Goal: Book appointment/travel/reservation

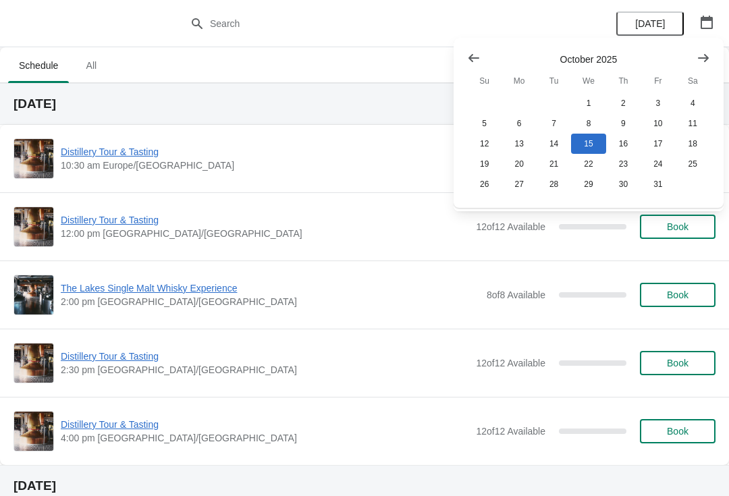
click at [92, 429] on span "Distillery Tour & Tasting" at bounding box center [265, 425] width 408 height 14
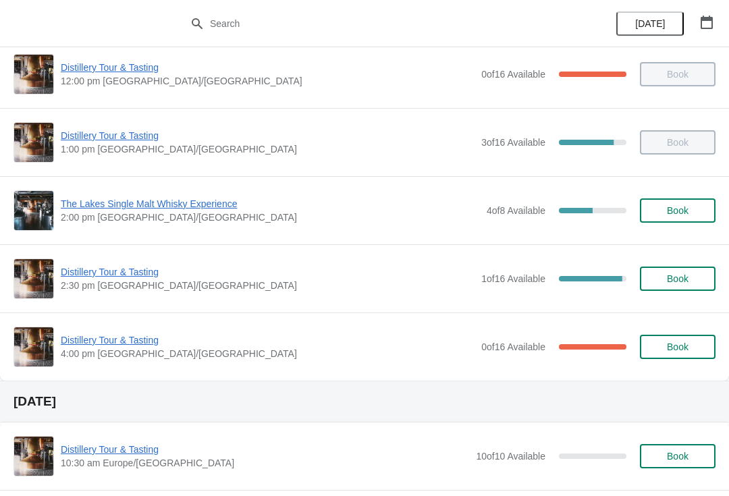
scroll to position [221, 0]
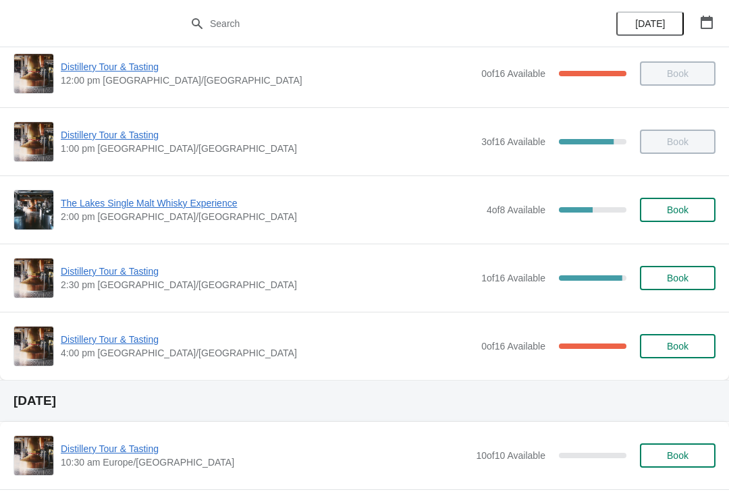
click at [113, 340] on span "Distillery Tour & Tasting" at bounding box center [268, 340] width 414 height 14
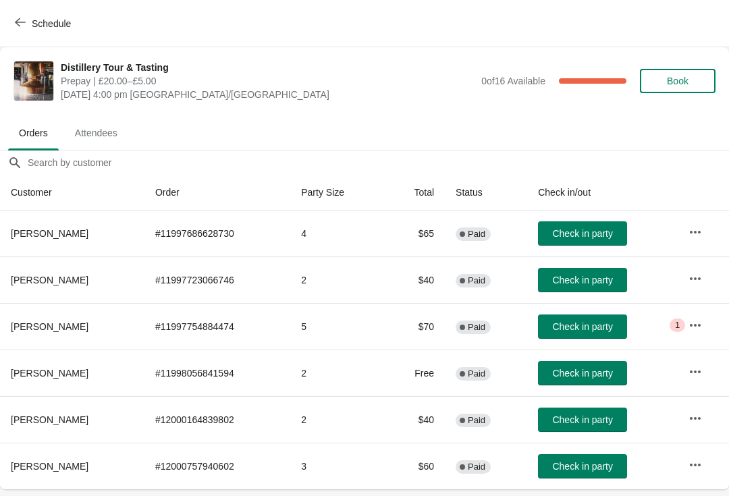
scroll to position [0, 0]
click at [0, 28] on div "Schedule" at bounding box center [364, 23] width 729 height 47
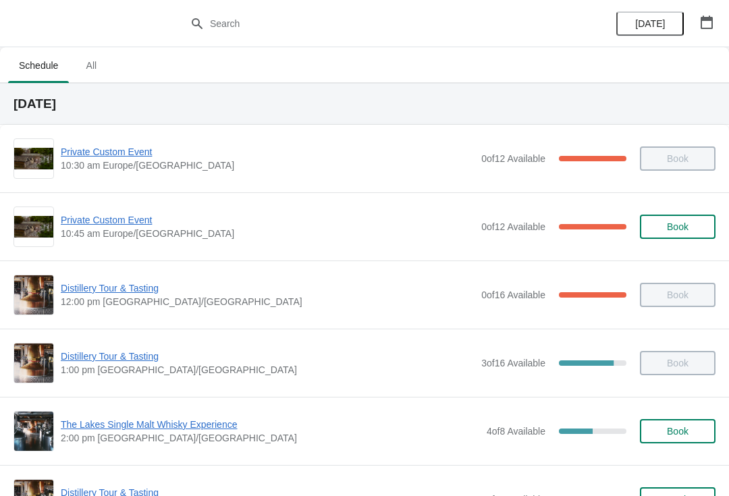
click at [704, 27] on icon "button" at bounding box center [707, 23] width 14 height 14
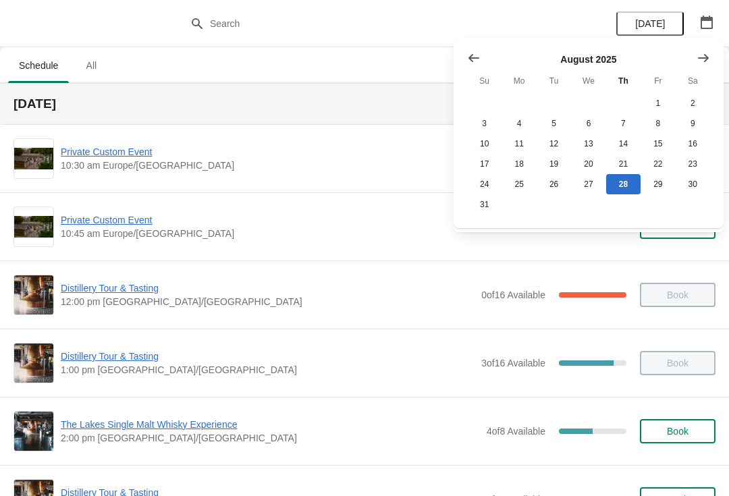
click at [701, 59] on icon "Show next month, September 2025" at bounding box center [704, 58] width 14 height 14
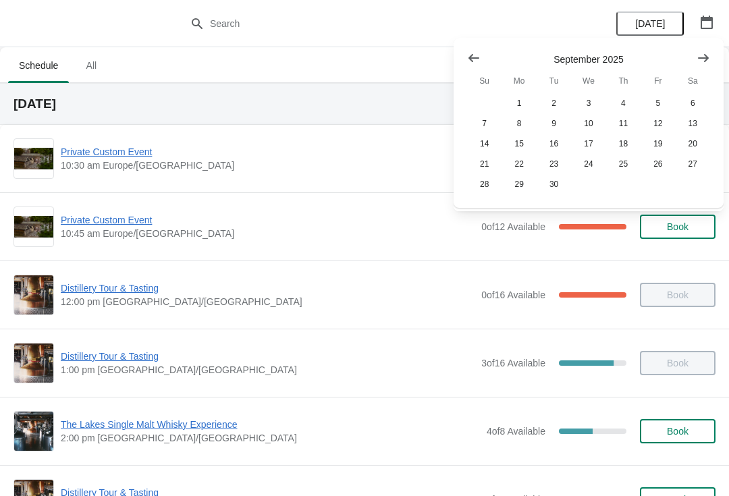
click at [702, 63] on icon "Show next month, October 2025" at bounding box center [704, 58] width 14 height 14
click at [699, 161] on button "25" at bounding box center [693, 164] width 34 height 20
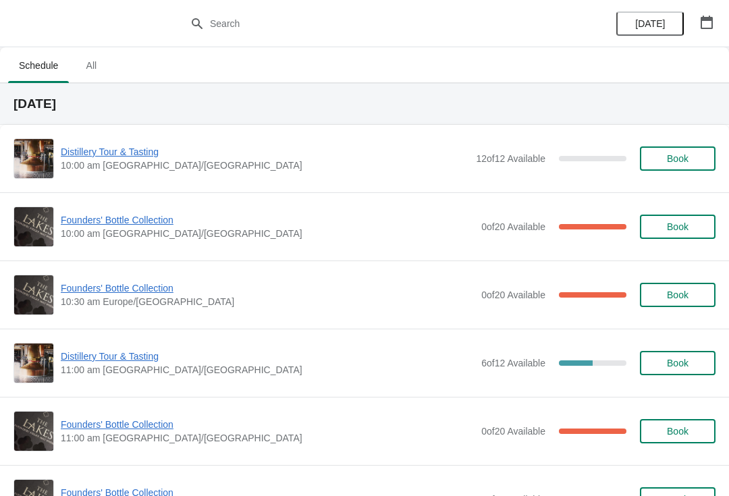
click at [142, 431] on span "Founders' Bottle Collection" at bounding box center [268, 425] width 414 height 14
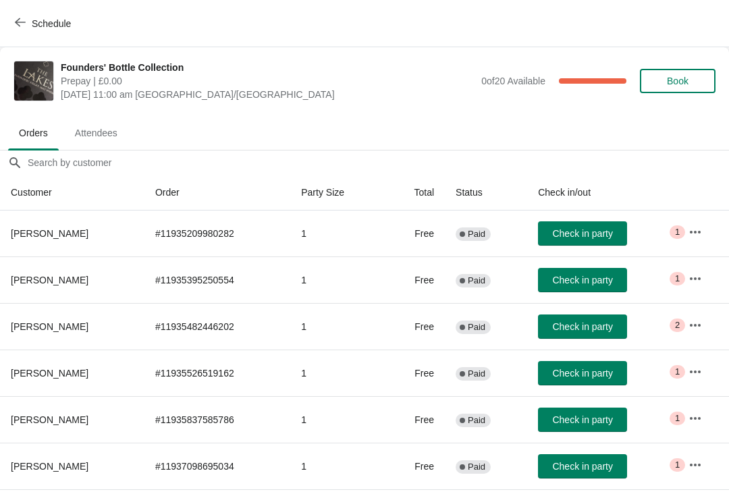
click at [691, 82] on span "Book" at bounding box center [677, 81] width 51 height 11
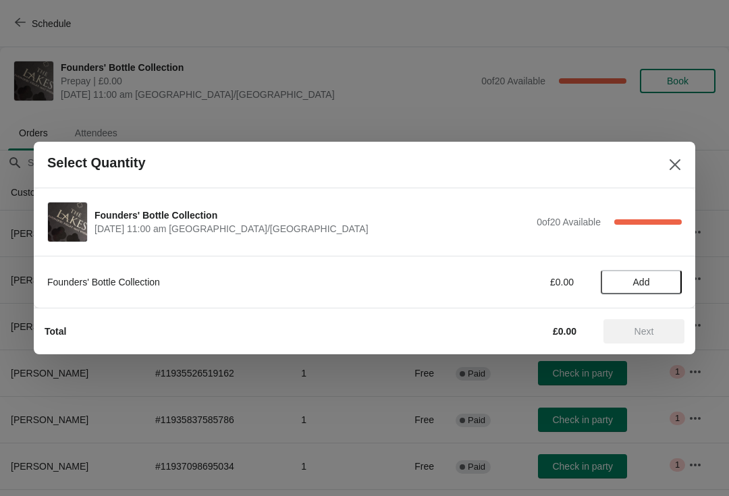
click at [645, 277] on span "Add" at bounding box center [641, 282] width 17 height 11
click at [654, 335] on span "Next" at bounding box center [645, 331] width 20 height 11
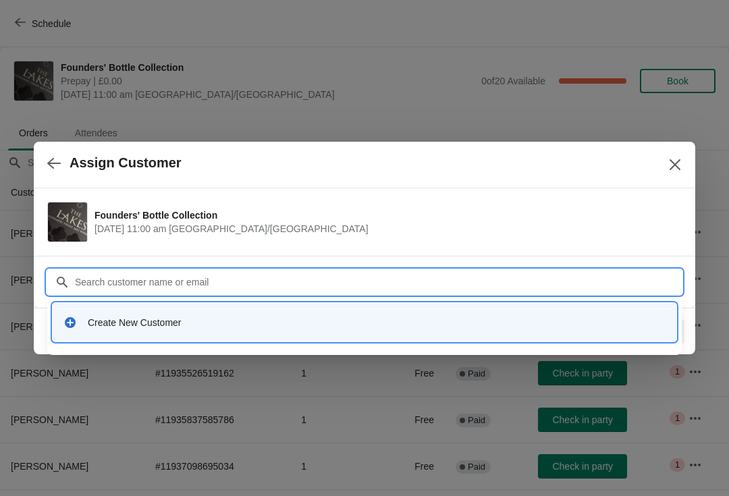
click at [154, 324] on div "Create New Customer" at bounding box center [377, 323] width 578 height 14
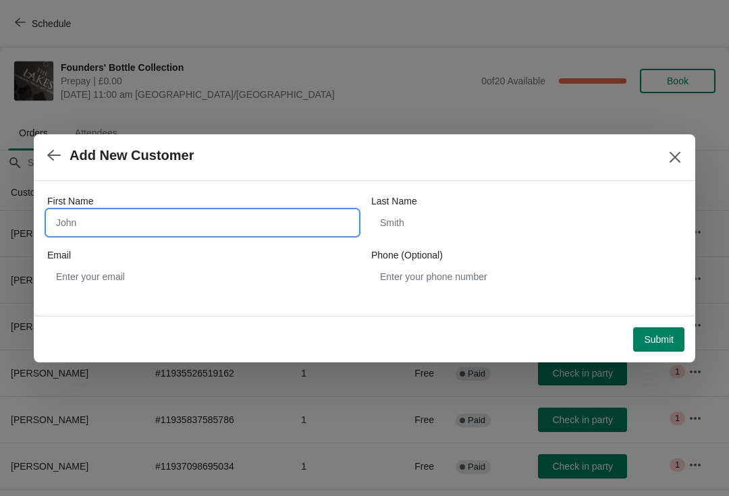
click at [128, 220] on input "First Name" at bounding box center [202, 223] width 311 height 24
type input "David"
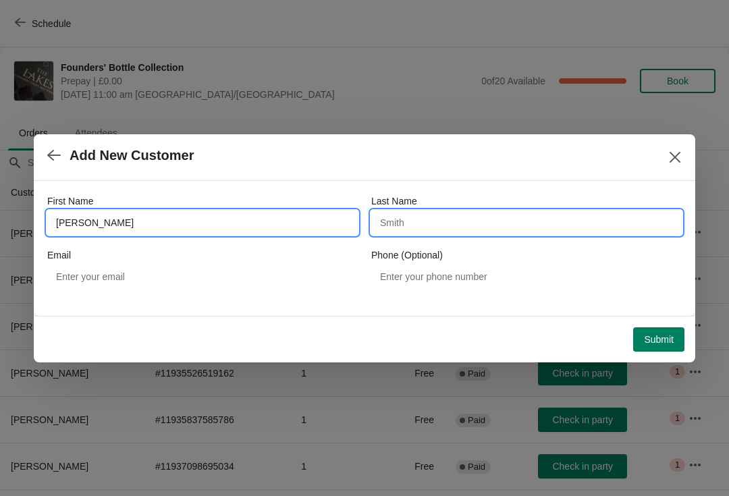
click at [454, 229] on input "Last Name" at bounding box center [526, 223] width 311 height 24
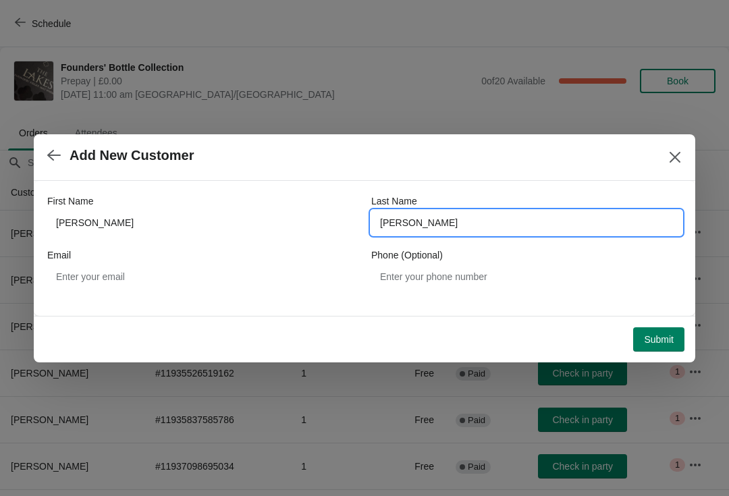
type input "Alexander"
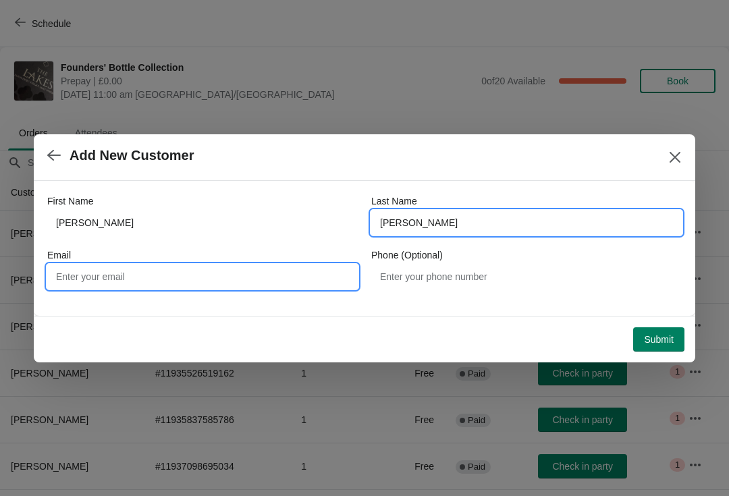
click at [243, 268] on input "Email" at bounding box center [202, 277] width 311 height 24
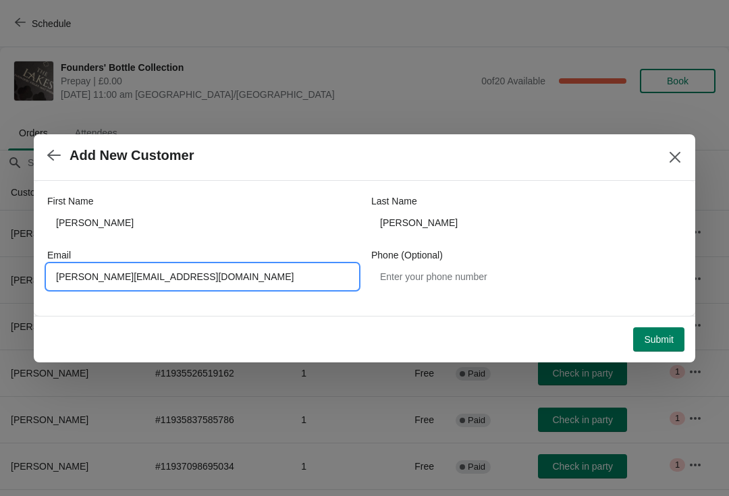
type input "David.alexander70@btinternet.com"
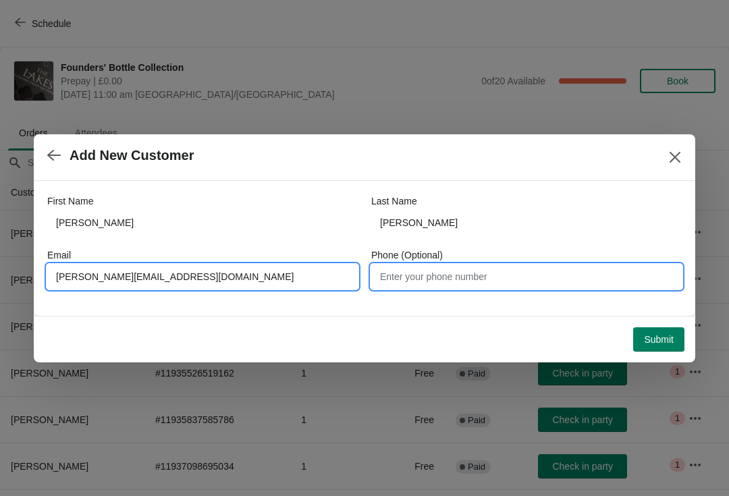
click at [486, 277] on input "Phone (Optional)" at bounding box center [526, 277] width 311 height 24
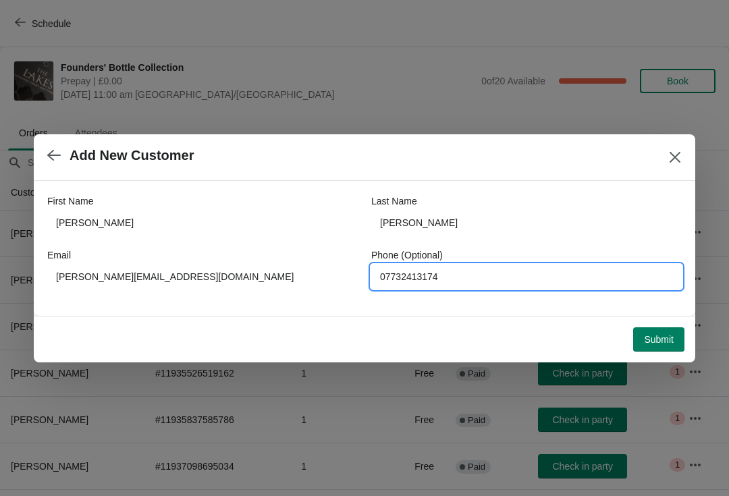
type input "07732413174"
click at [672, 337] on span "Submit" at bounding box center [659, 339] width 30 height 11
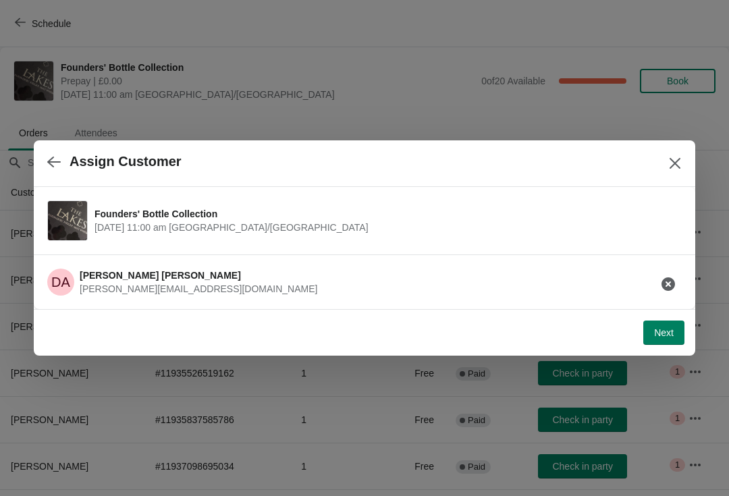
click at [666, 339] on button "Next" at bounding box center [663, 333] width 41 height 24
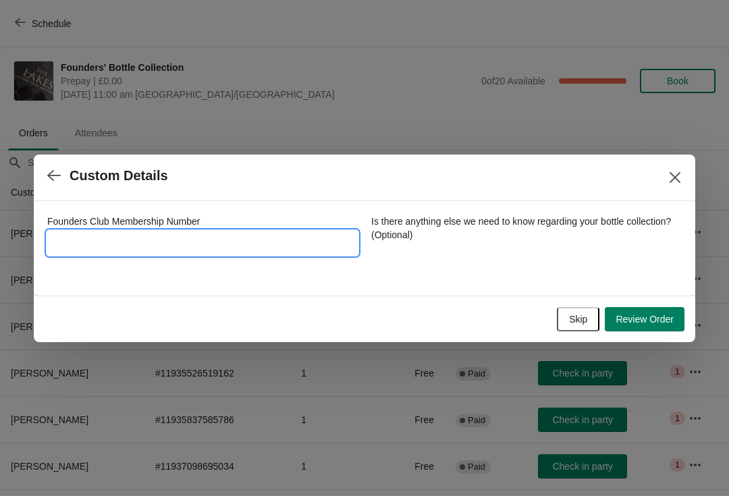
click at [175, 240] on input "Founders Club Membership Number" at bounding box center [202, 243] width 311 height 24
type input "252015"
